Goal: Find specific page/section: Find specific page/section

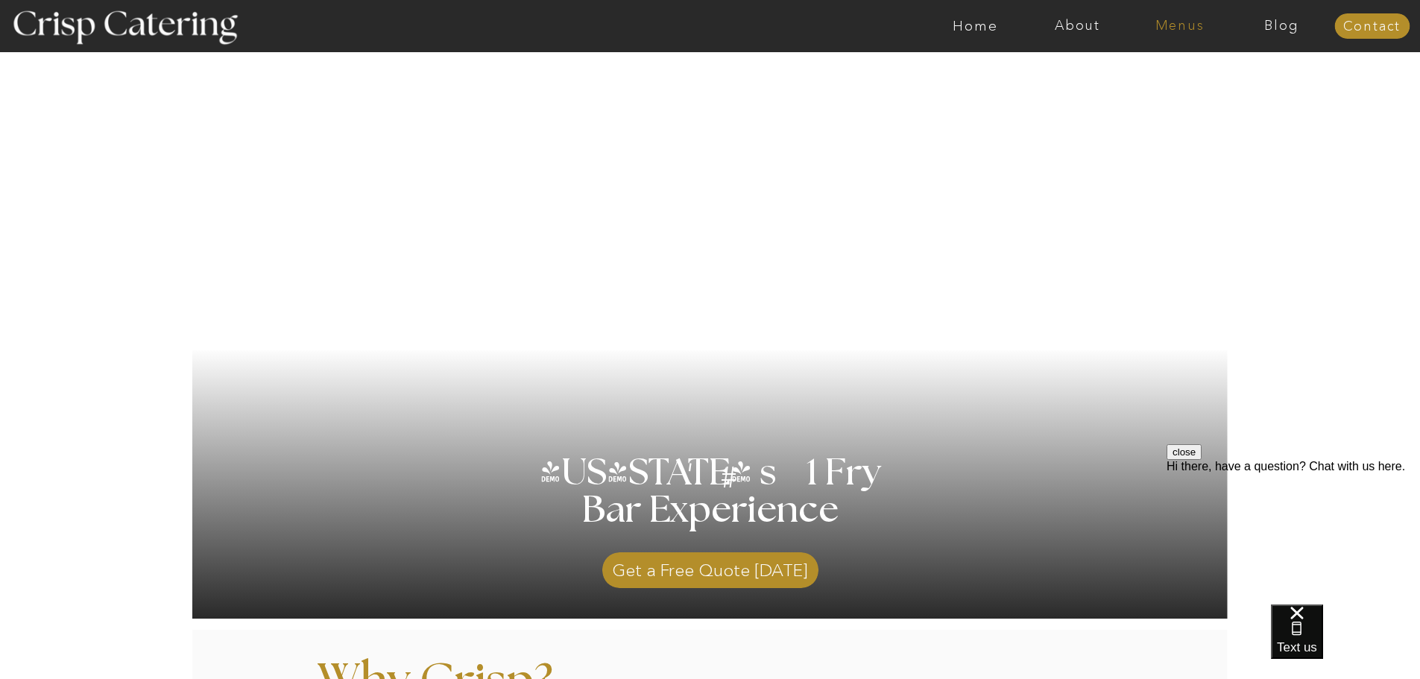
click at [1177, 21] on nav "Menus" at bounding box center [1180, 26] width 102 height 15
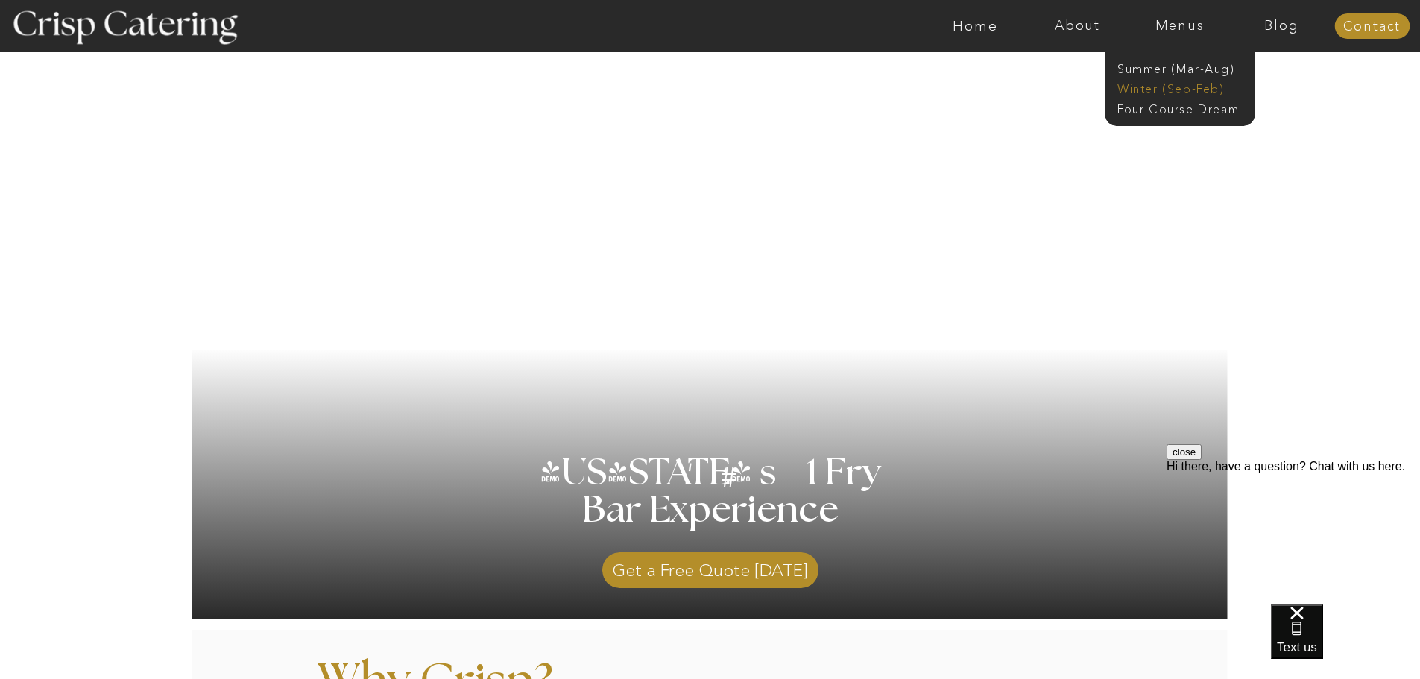
click at [1174, 84] on nav "Winter (Sep-Feb)" at bounding box center [1179, 88] width 122 height 14
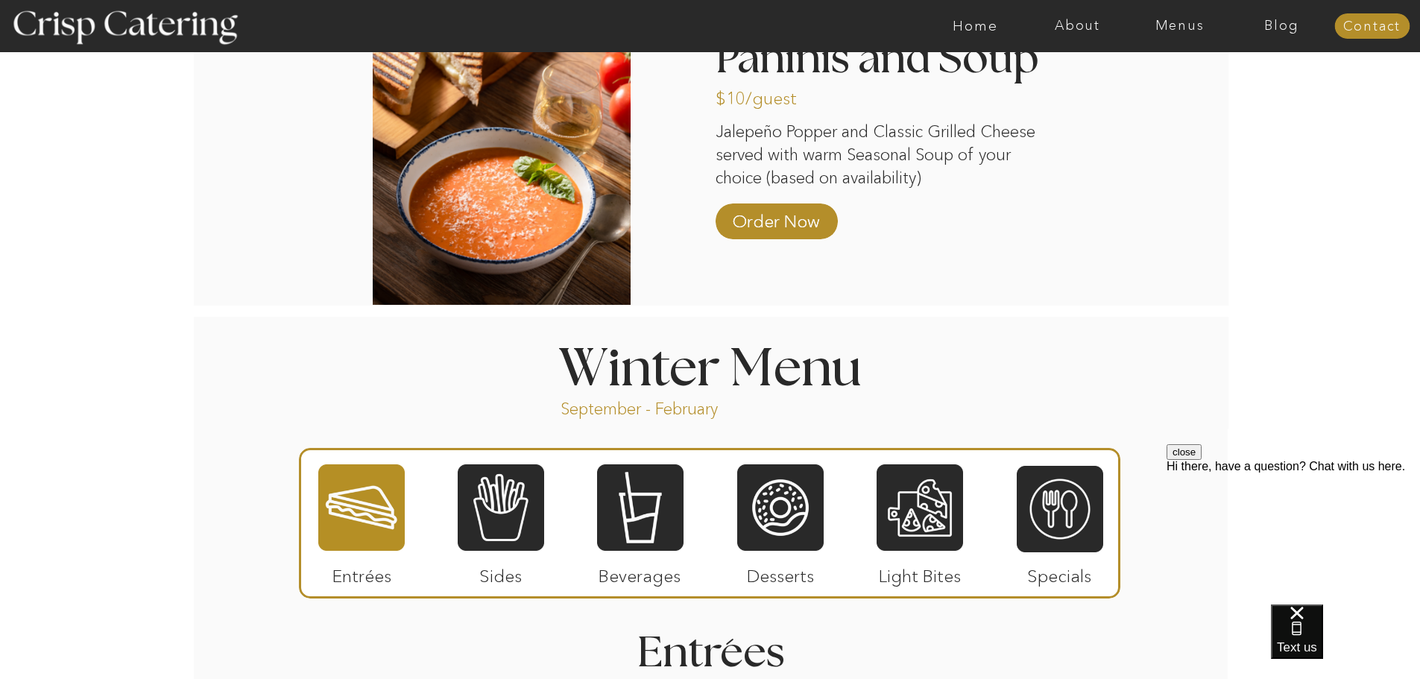
scroll to position [1321, 0]
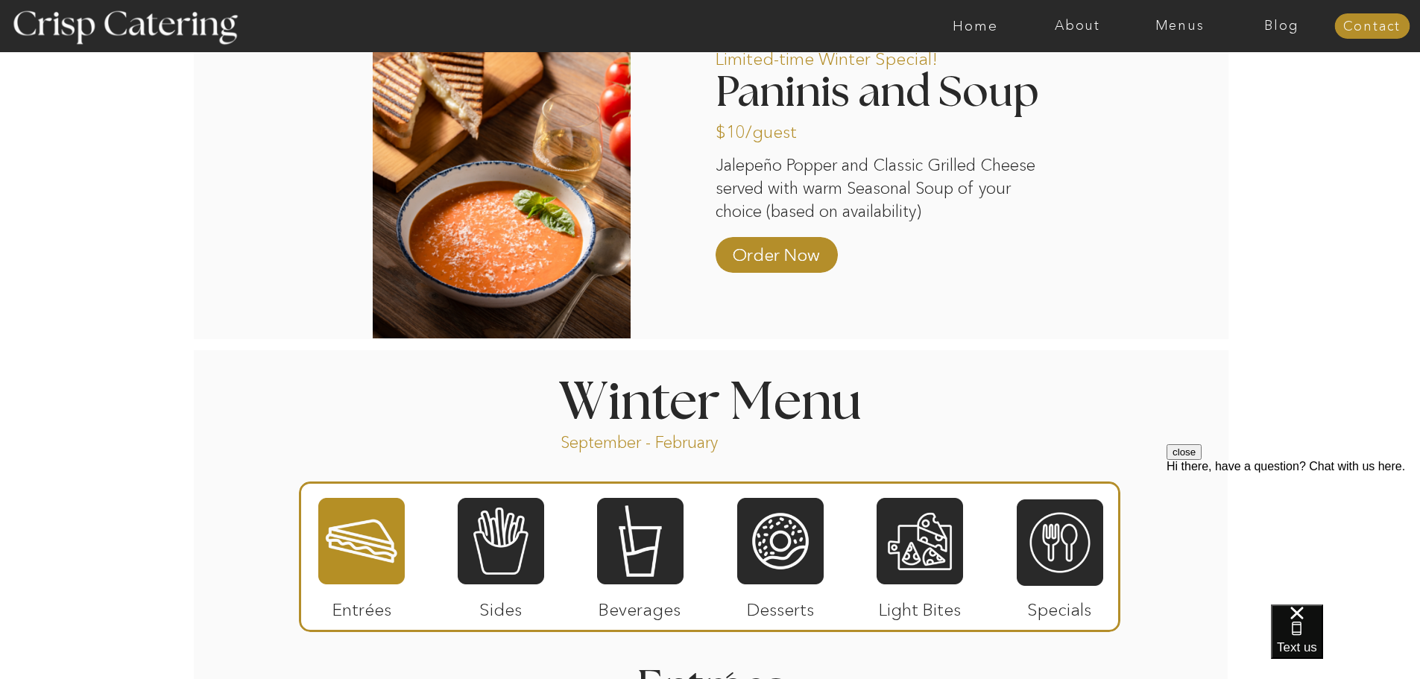
click at [514, 555] on div at bounding box center [501, 541] width 86 height 89
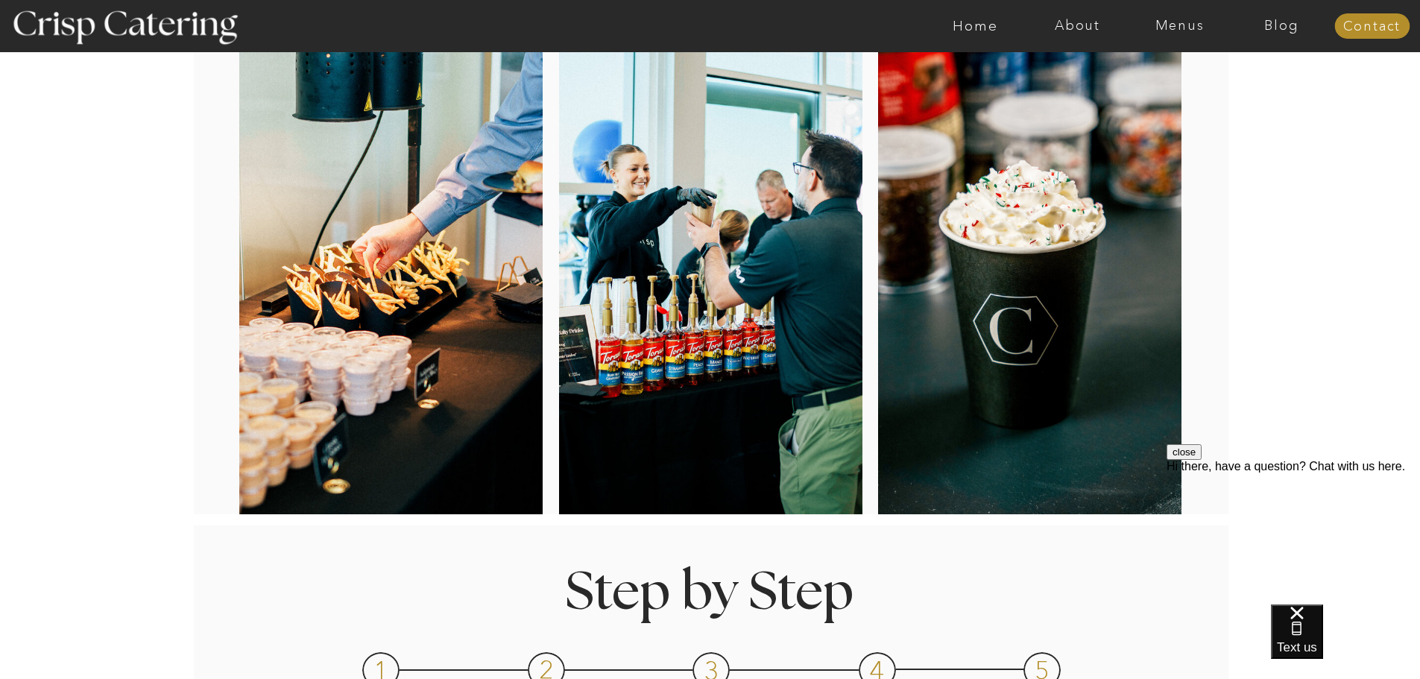
scroll to position [224, 0]
